Goal: Check status: Check status

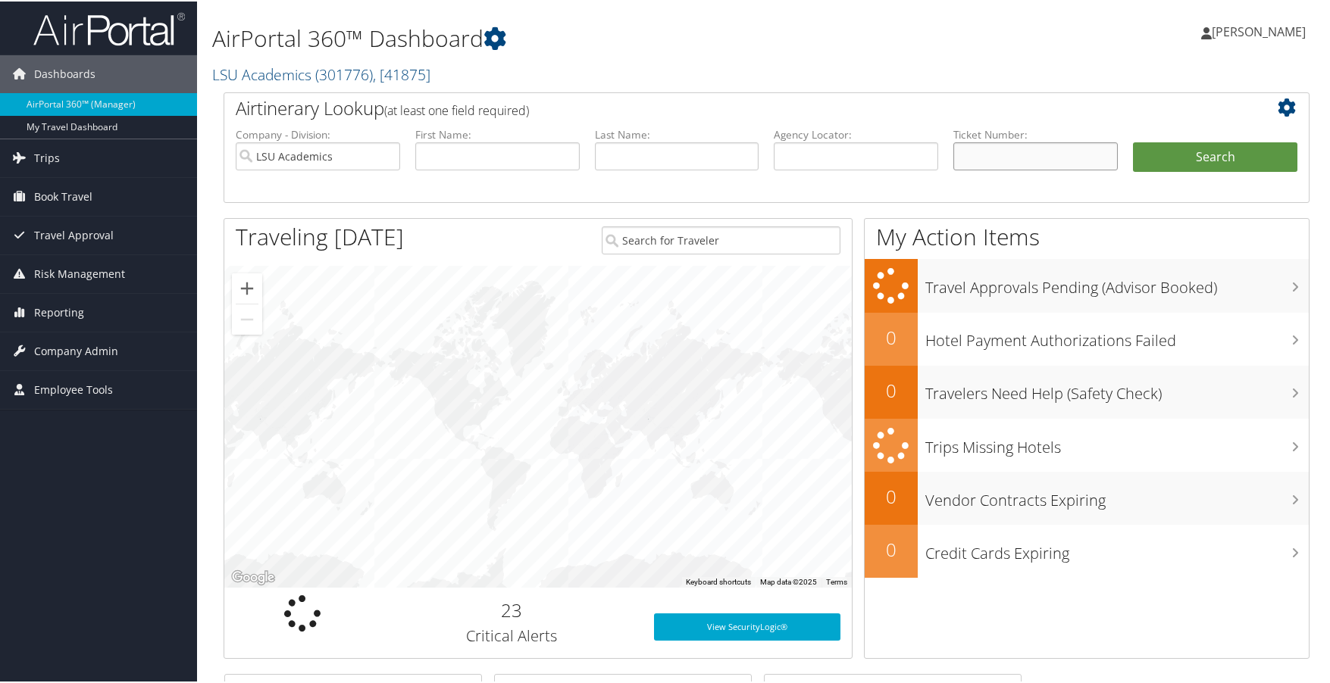
click at [985, 157] on input "text" at bounding box center [1035, 155] width 164 height 28
paste input "8900897638169"
type input "8900897638169"
click at [1223, 156] on button "Search" at bounding box center [1215, 156] width 164 height 30
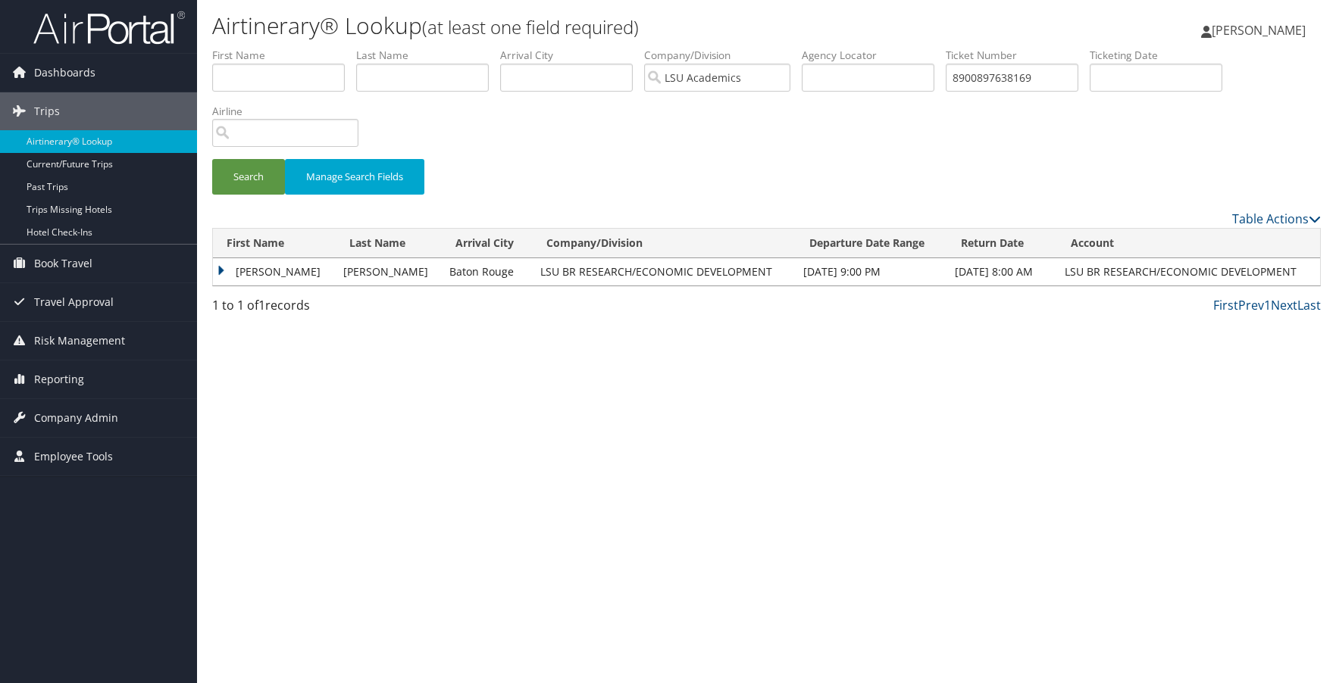
click at [277, 261] on td "JULIE RAMEZANZAD" at bounding box center [274, 271] width 123 height 27
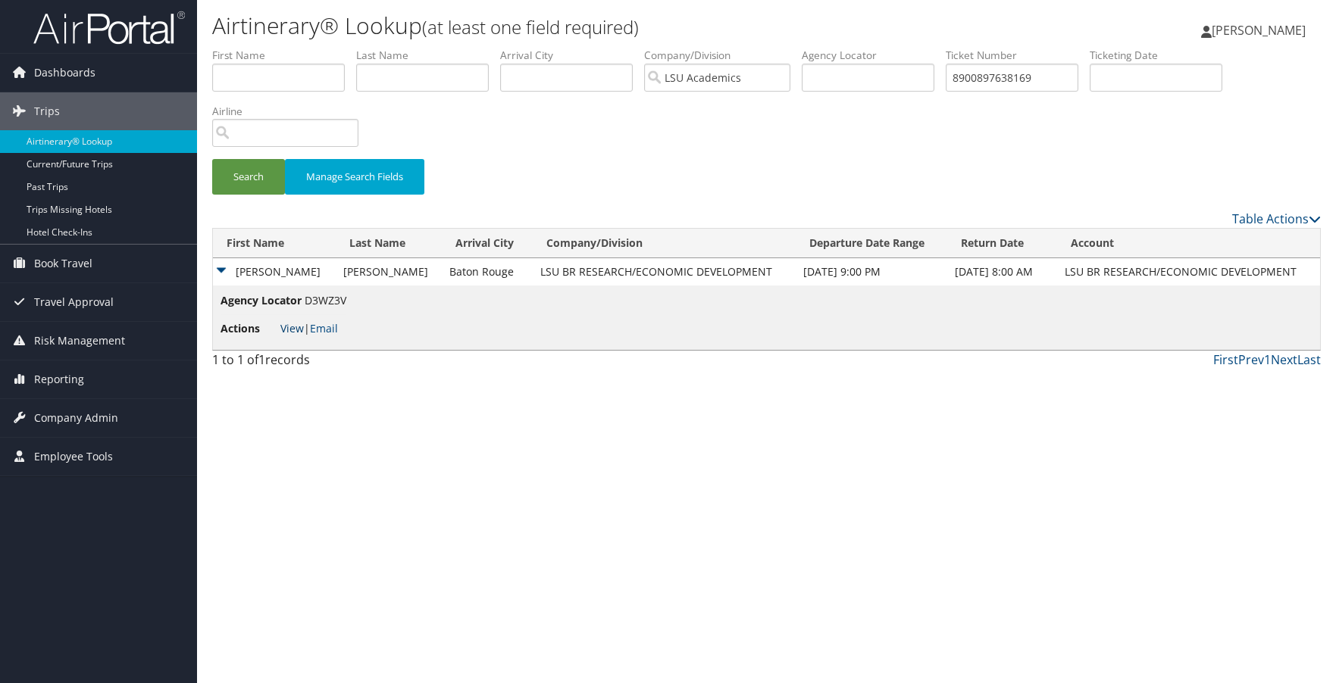
click at [289, 325] on link "View" at bounding box center [291, 328] width 23 height 14
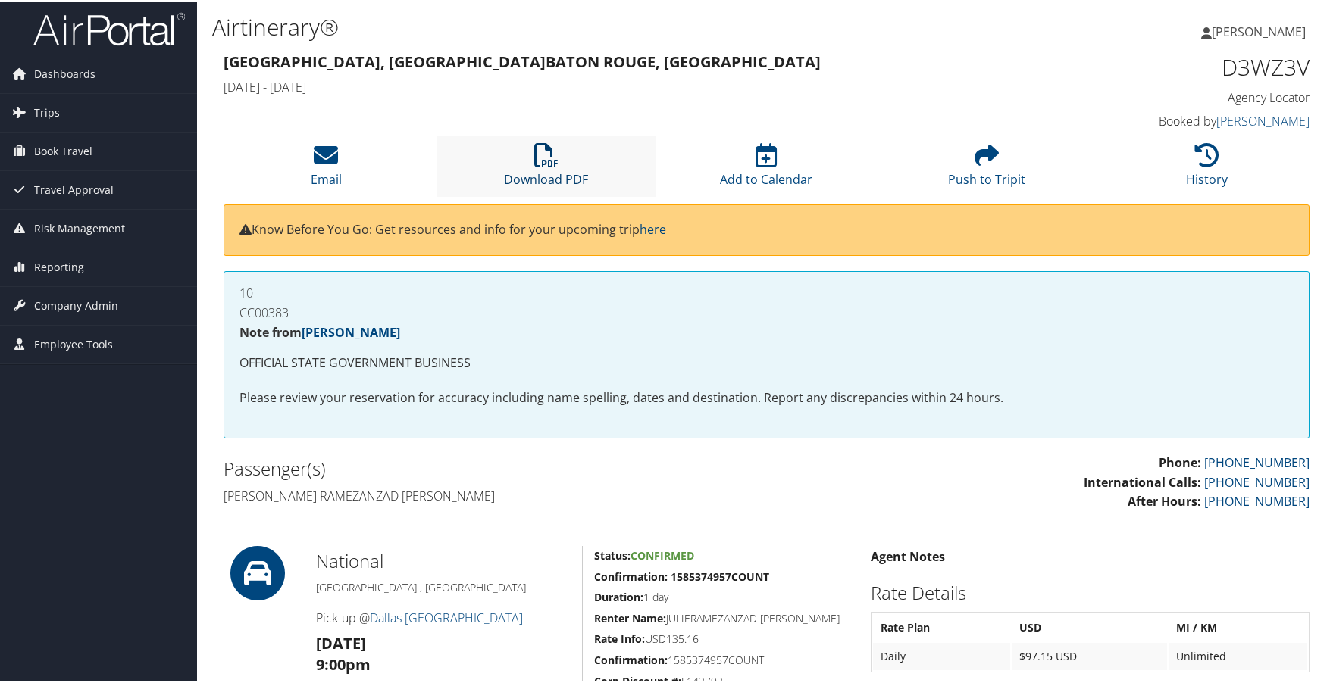
click at [546, 163] on icon at bounding box center [546, 154] width 24 height 24
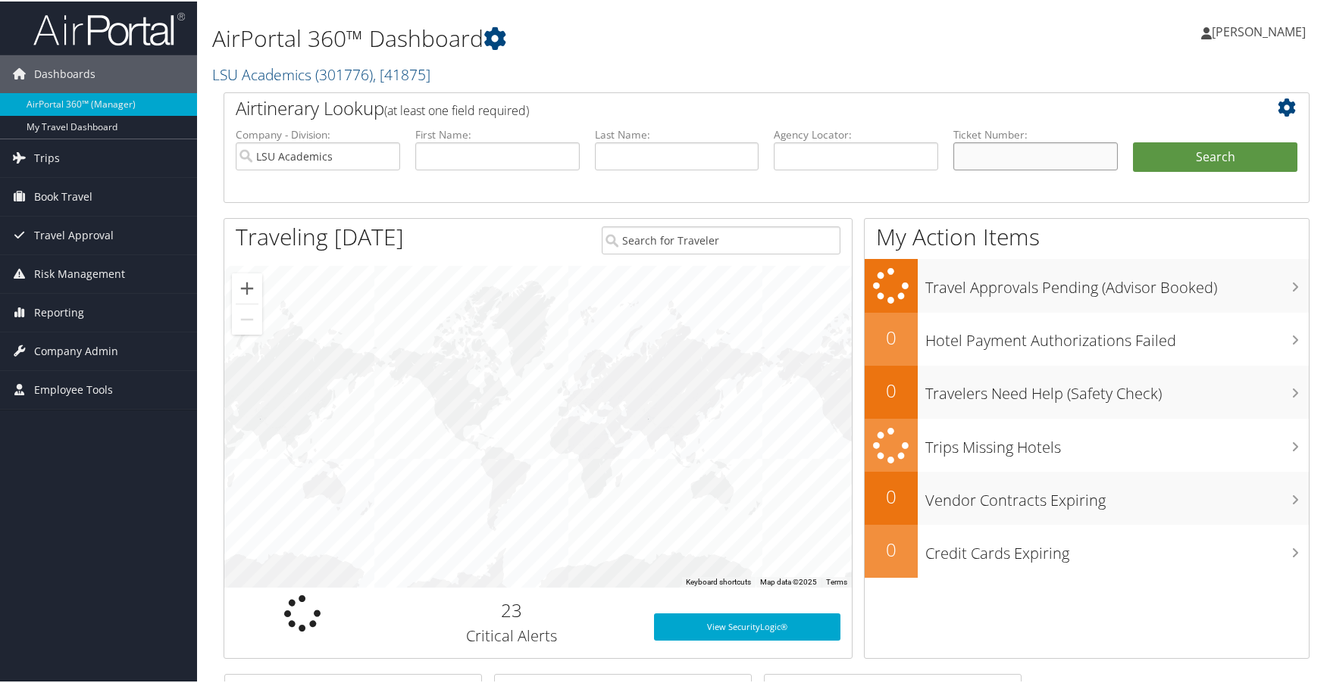
click at [1013, 152] on input "text" at bounding box center [1035, 155] width 164 height 28
paste input "0068998451791"
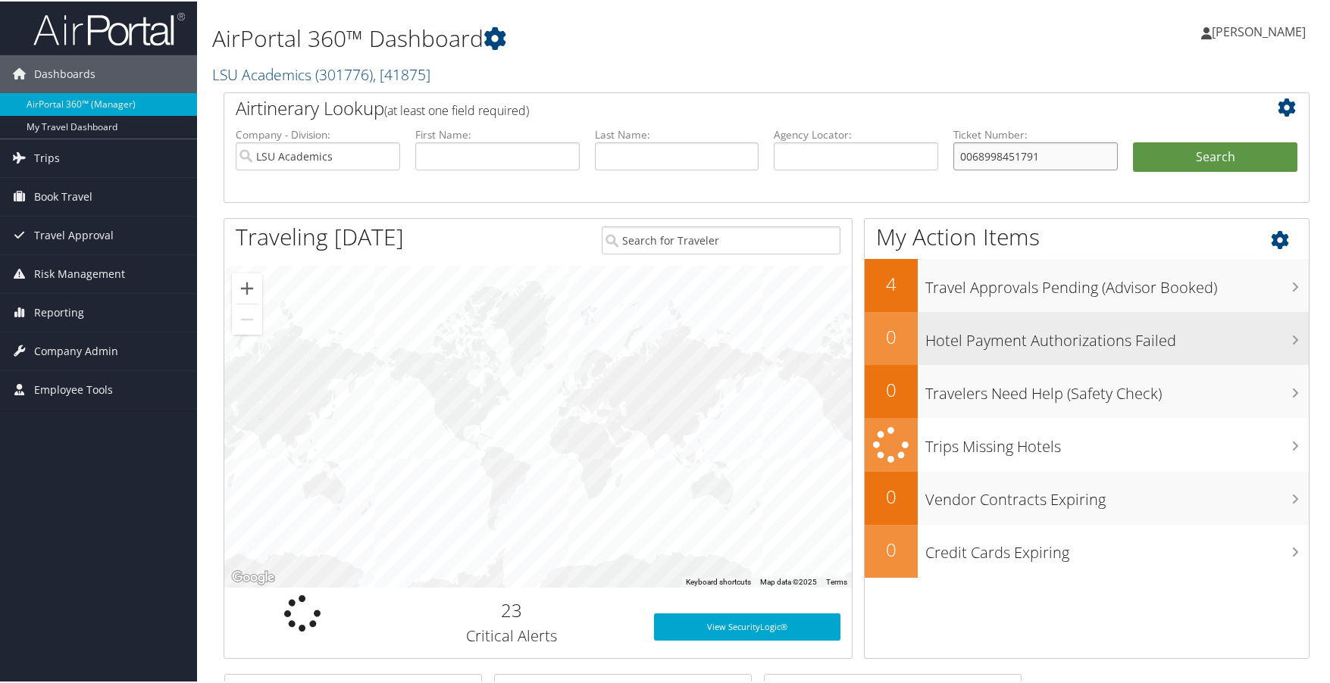
type input "0068998451791"
click at [1133, 141] on button "Search" at bounding box center [1215, 156] width 164 height 30
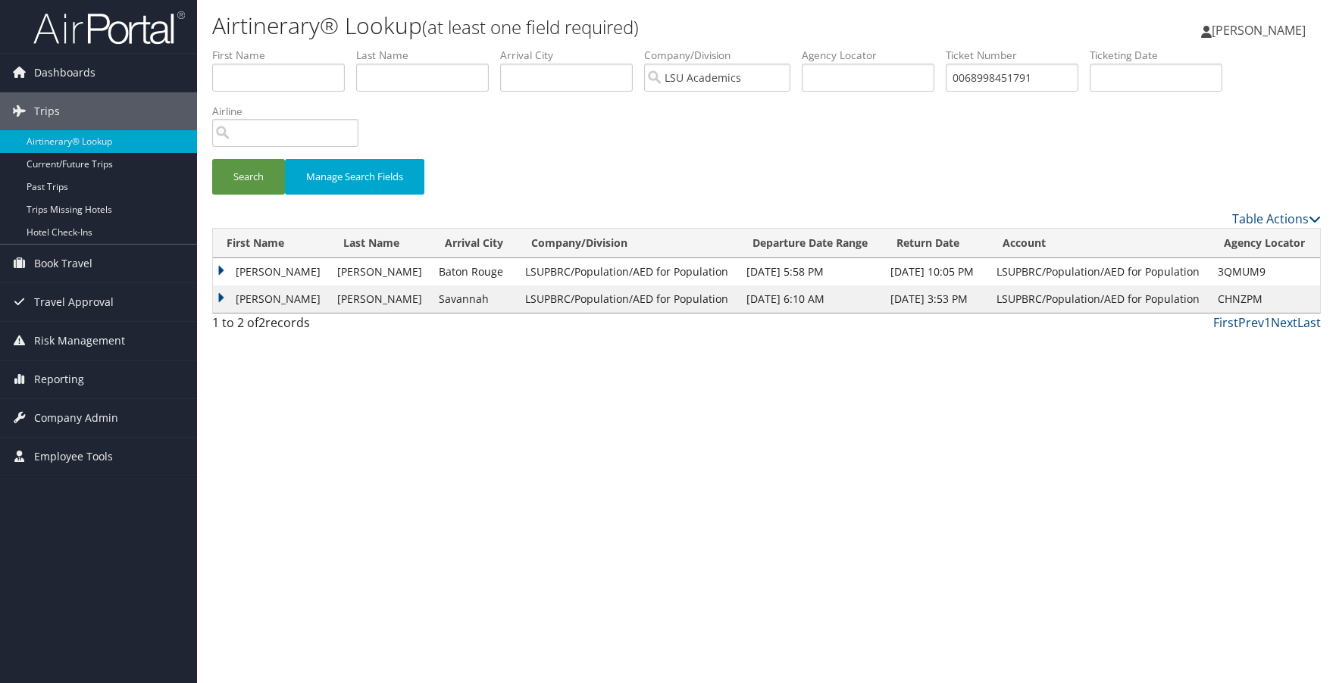
drag, startPoint x: 248, startPoint y: 274, endPoint x: 259, endPoint y: 279, distance: 12.5
click at [247, 274] on td "David" at bounding box center [271, 271] width 117 height 27
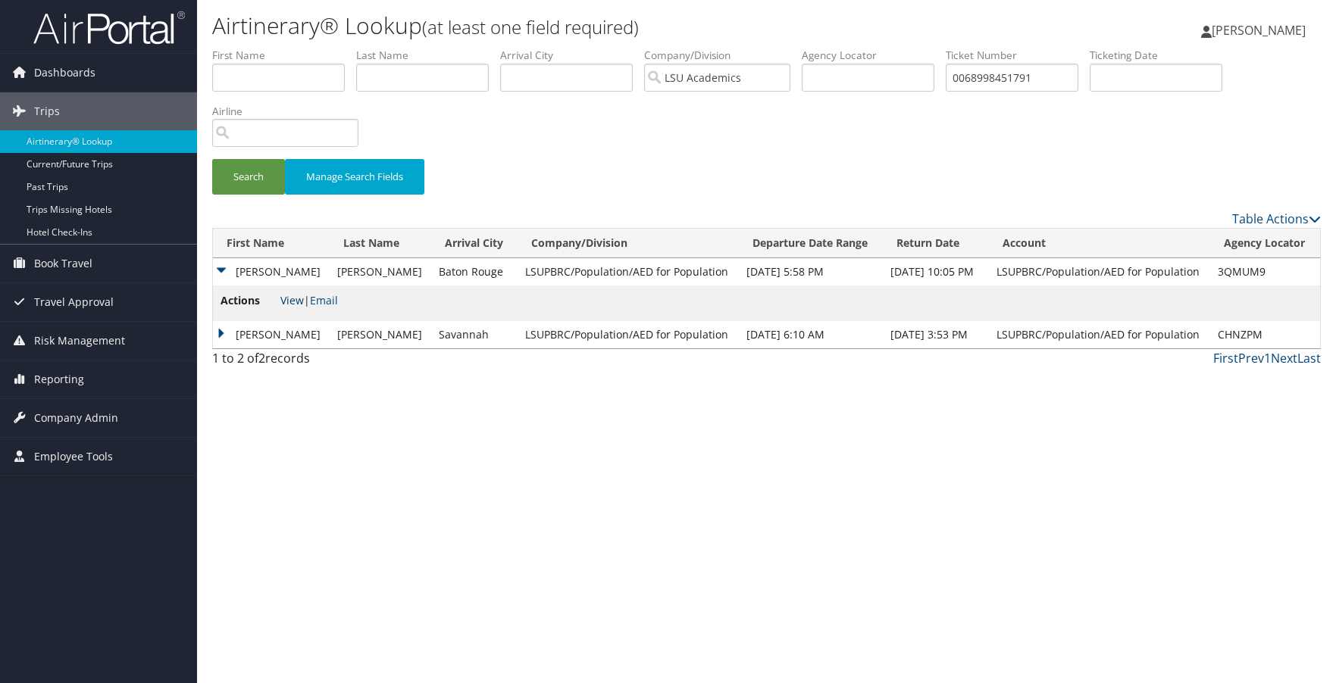
click at [299, 301] on link "View" at bounding box center [291, 300] width 23 height 14
click at [288, 300] on link "View" at bounding box center [291, 300] width 23 height 14
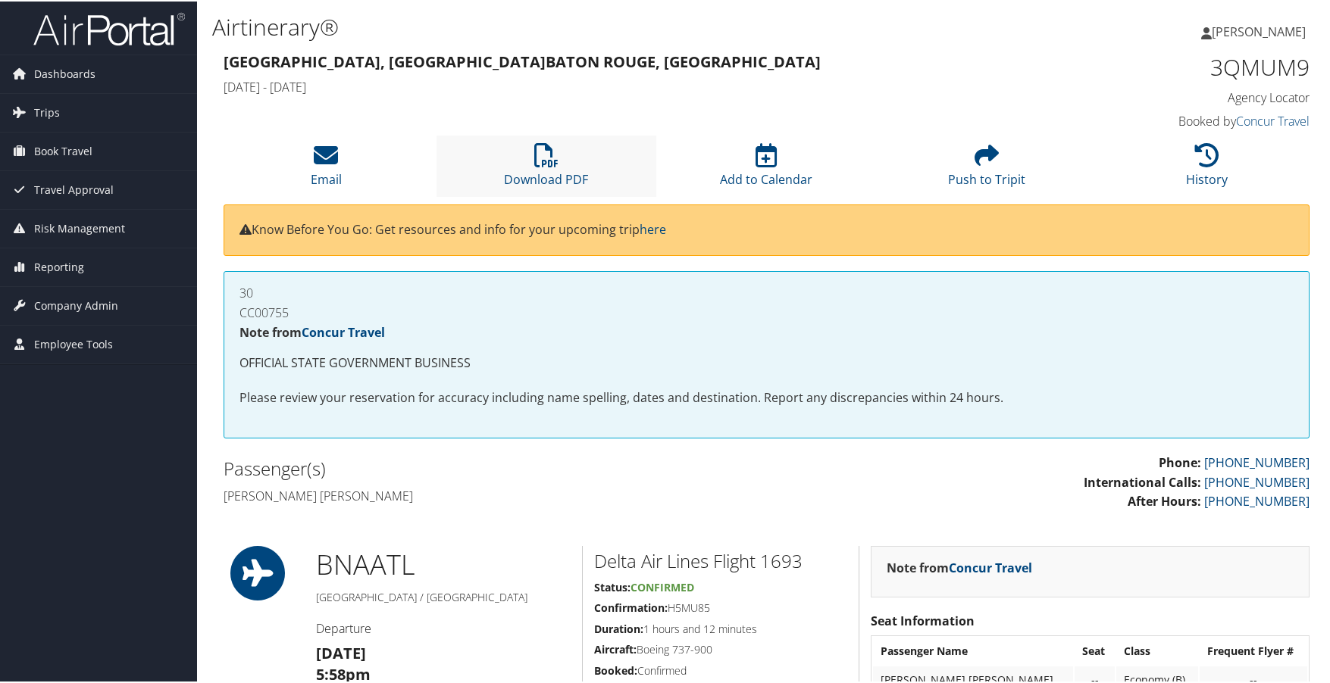
click at [528, 163] on li "Download PDF" at bounding box center [546, 164] width 220 height 61
click at [1180, 167] on li "History" at bounding box center [1206, 164] width 220 height 61
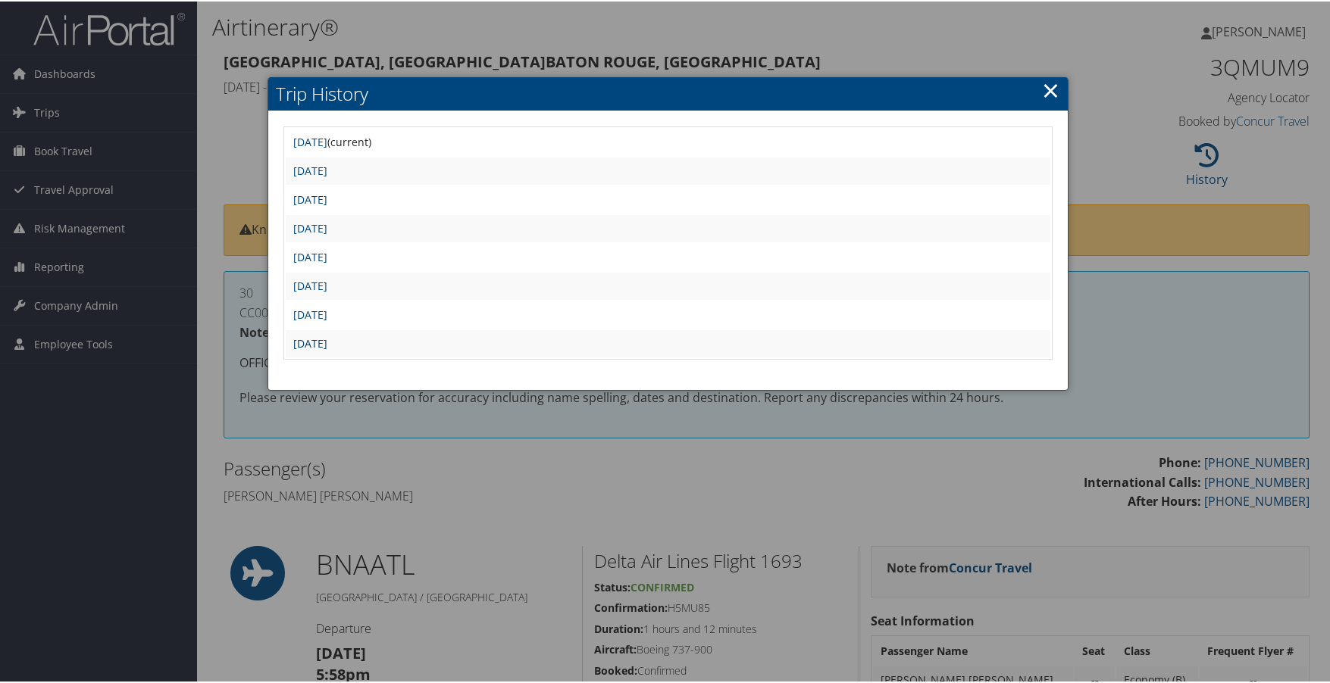
click at [327, 339] on link "Tue Sep 10 09:30:20 MDT 2024" at bounding box center [310, 342] width 34 height 14
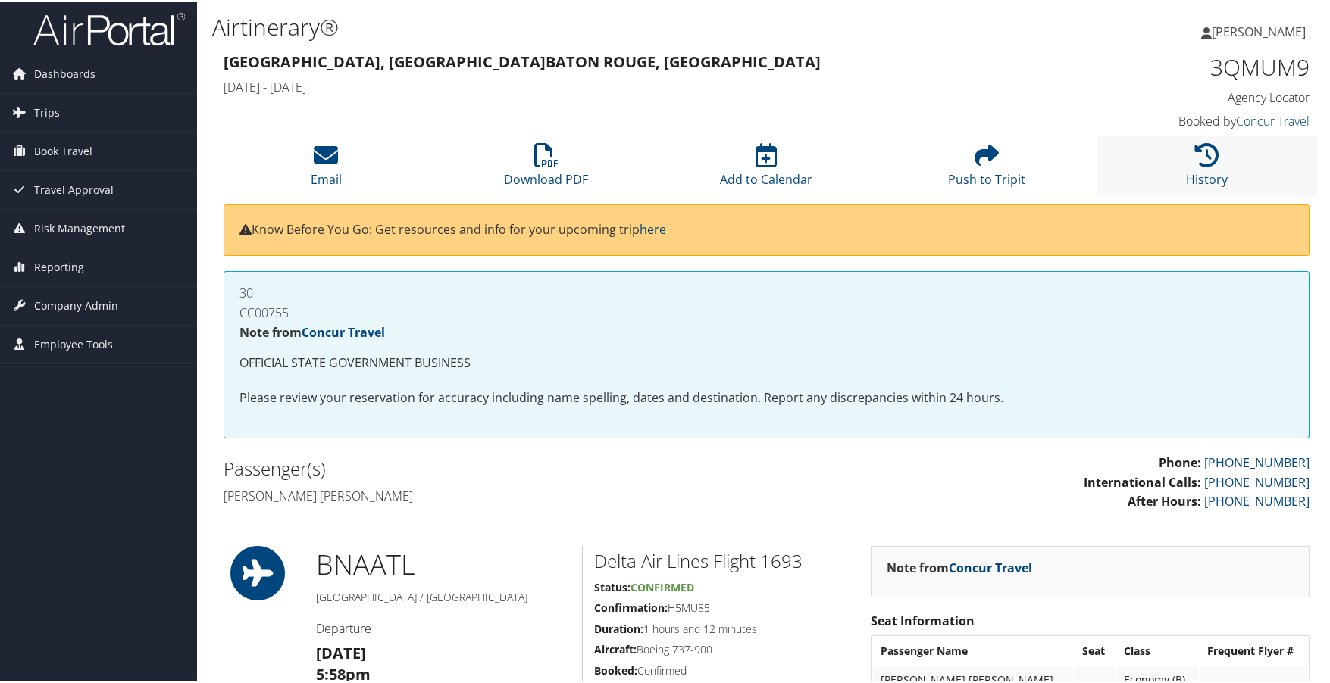
click at [1173, 166] on li "History" at bounding box center [1206, 164] width 220 height 61
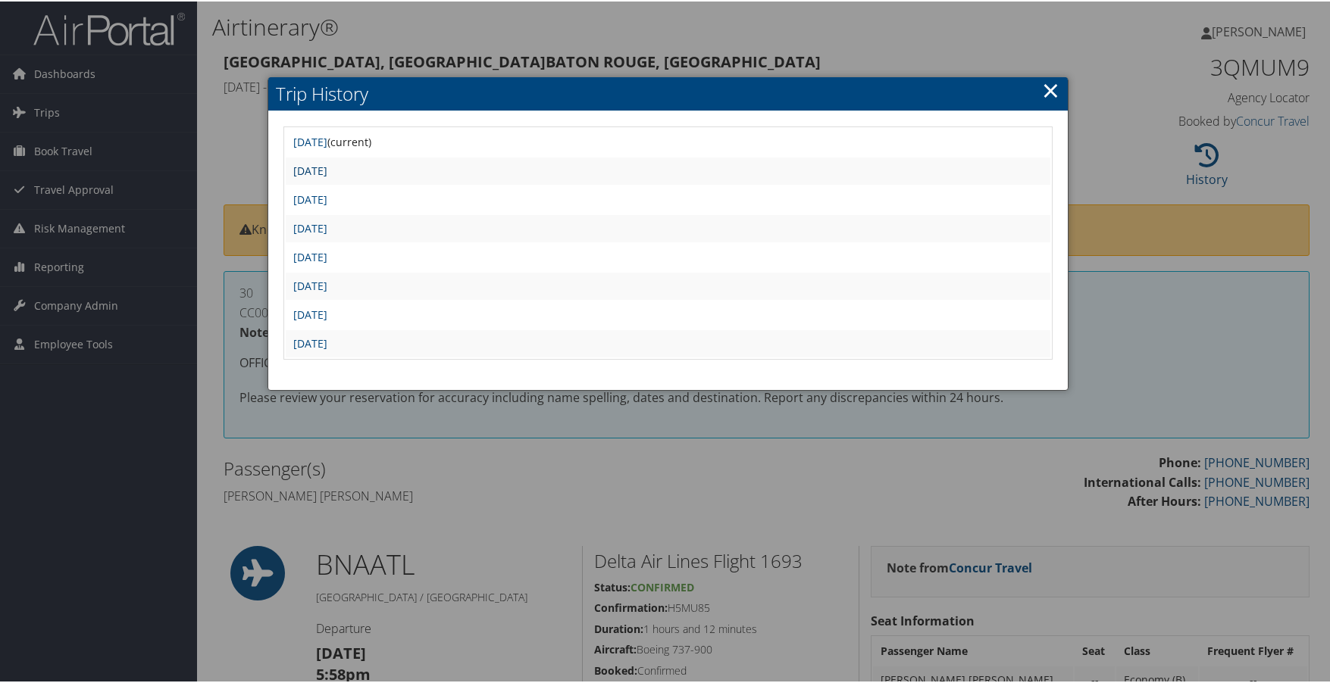
click at [327, 167] on link "Thu Sep 26 12:40:19 MDT 2024" at bounding box center [310, 169] width 34 height 14
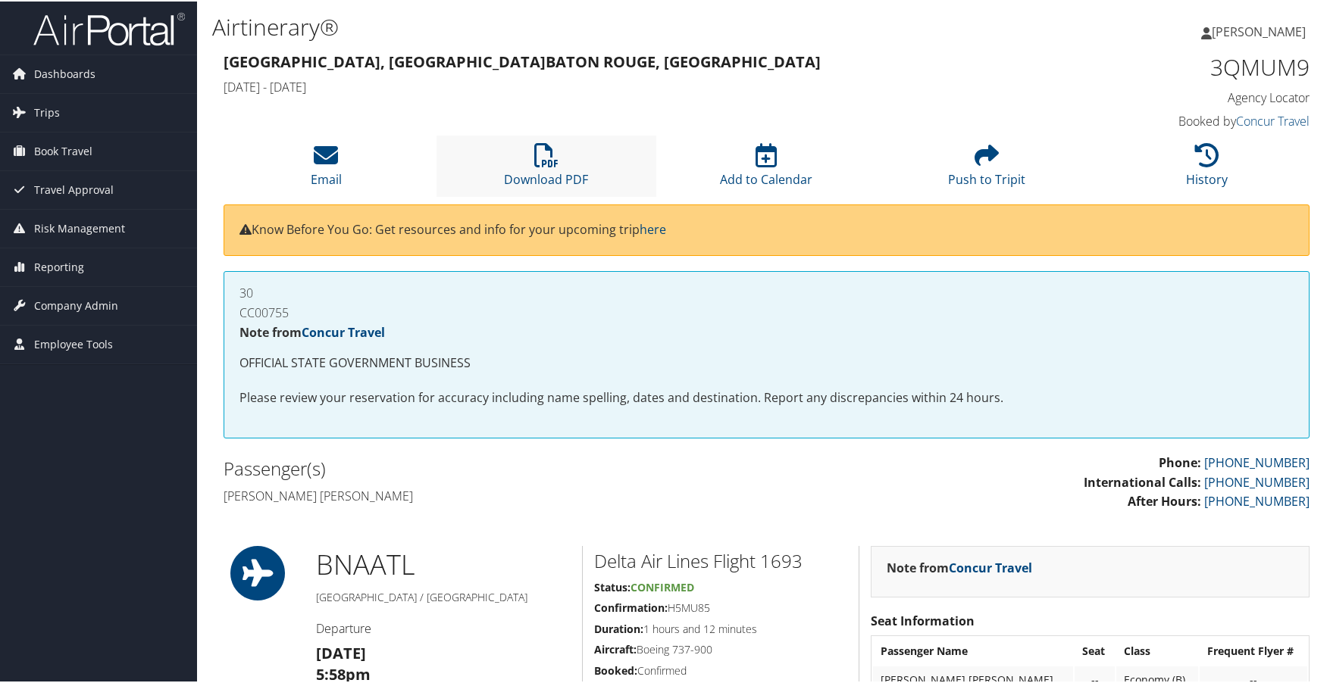
click at [516, 159] on li "Download PDF" at bounding box center [546, 164] width 220 height 61
click at [1194, 168] on li "History" at bounding box center [1206, 164] width 220 height 61
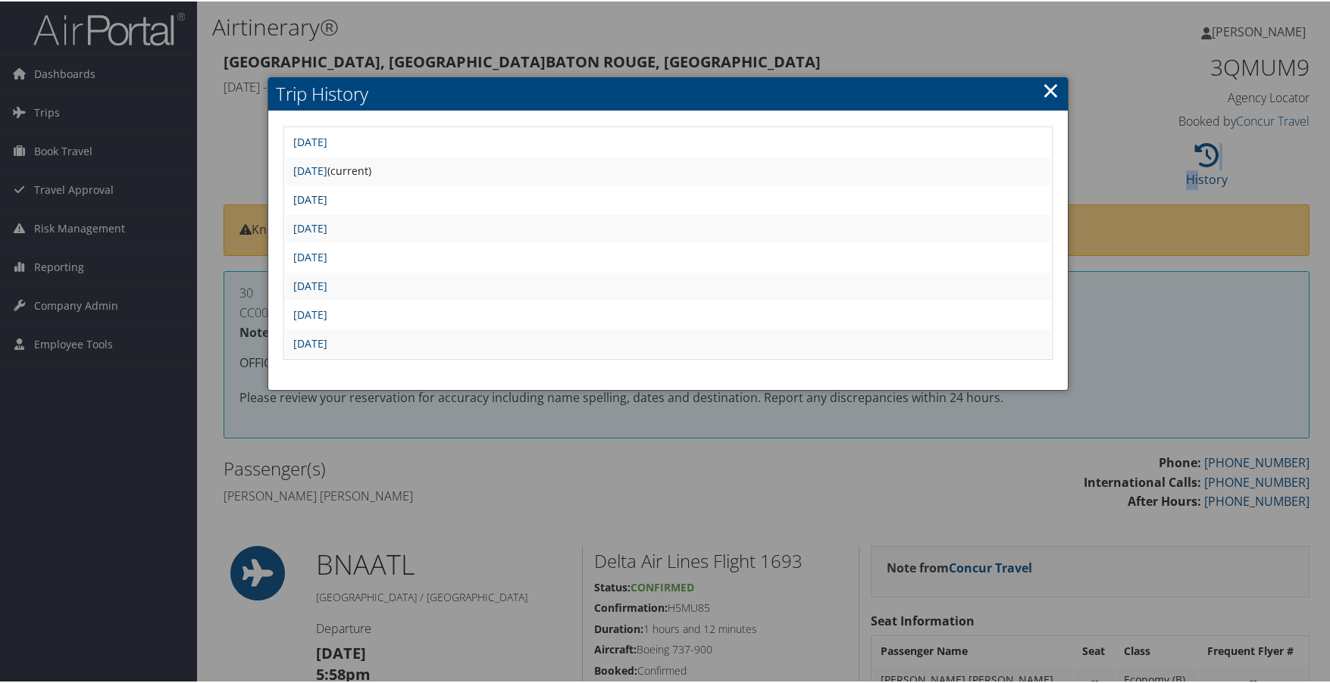
click at [327, 204] on link "Thu Sep 26 08:31:22 MDT 2024" at bounding box center [310, 198] width 34 height 14
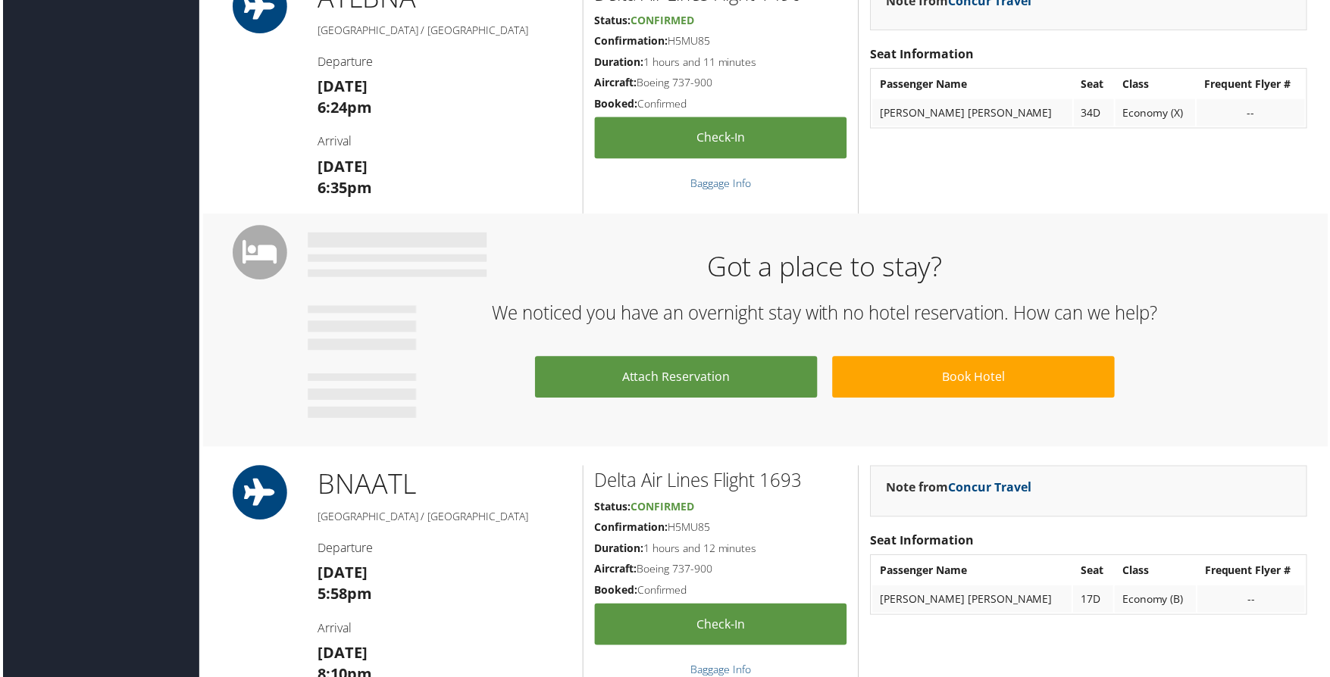
scroll to position [1159, 0]
